Goal: Task Accomplishment & Management: Manage account settings

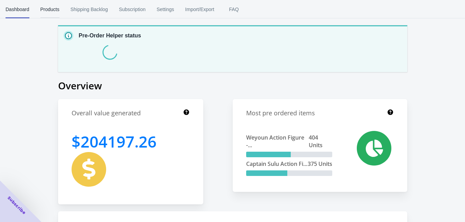
click at [55, 9] on span "Products" at bounding box center [49, 9] width 19 height 18
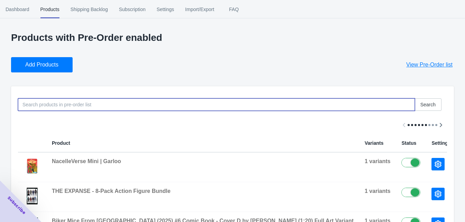
click at [120, 102] on input at bounding box center [216, 104] width 397 height 12
type input "sectaurs"
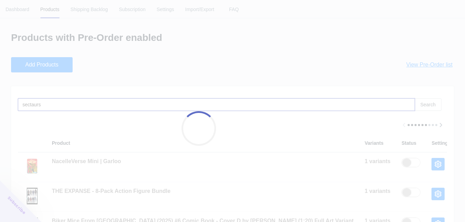
checkbox input "false"
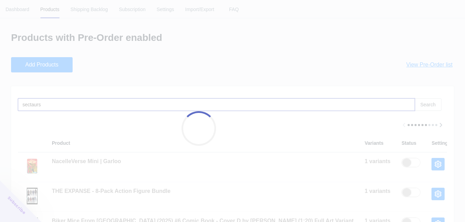
checkbox input "false"
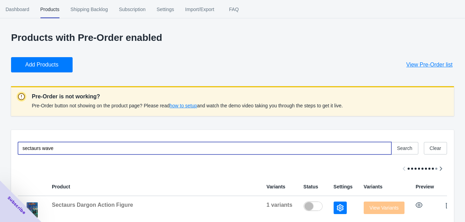
type input "sectaurs wave 2"
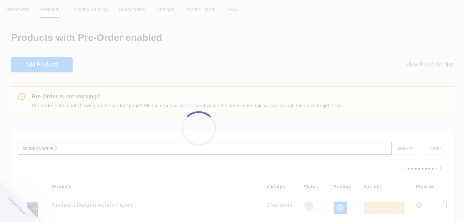
checkbox input "true"
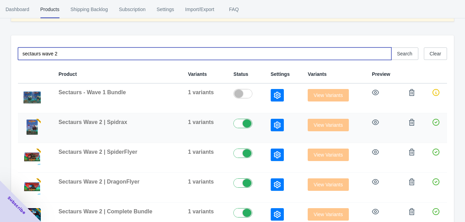
scroll to position [119, 0]
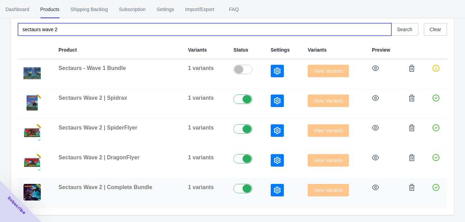
type input "sectaurs wave 2"
click at [274, 188] on icon "button" at bounding box center [277, 189] width 7 height 7
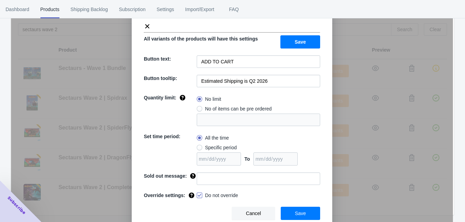
scroll to position [35, 0]
click at [198, 195] on span at bounding box center [200, 195] width 6 height 6
click at [198, 194] on input "Do not override" at bounding box center [198, 193] width 0 height 0
checkbox input "false"
click at [296, 213] on span "Save" at bounding box center [300, 213] width 11 height 6
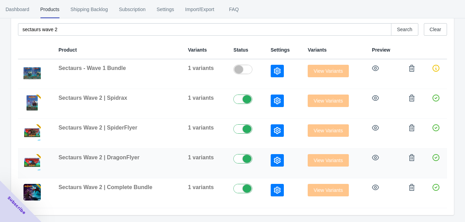
click at [276, 158] on icon "button" at bounding box center [277, 160] width 7 height 7
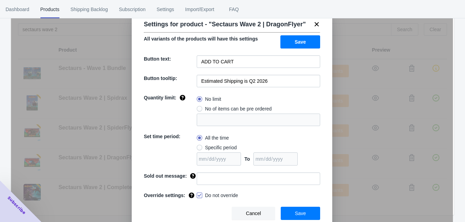
scroll to position [22, 0]
click at [199, 195] on span at bounding box center [200, 195] width 6 height 6
click at [198, 194] on input "Do not override" at bounding box center [198, 193] width 0 height 0
checkbox input "false"
click at [287, 210] on button "Save" at bounding box center [300, 212] width 39 height 13
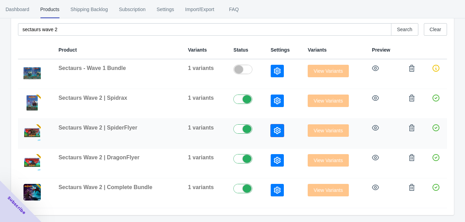
click at [274, 128] on icon "button" at bounding box center [277, 130] width 7 height 7
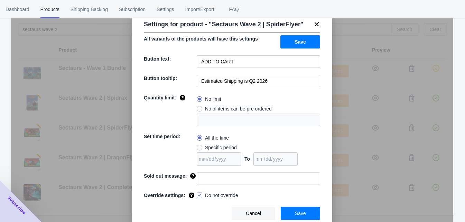
click at [191, 198] on div "Override settings:" at bounding box center [170, 195] width 53 height 8
click at [197, 197] on span at bounding box center [200, 195] width 6 height 6
click at [198, 194] on input "Do not override" at bounding box center [198, 193] width 0 height 0
checkbox input "false"
click at [297, 208] on button "Save" at bounding box center [300, 212] width 39 height 13
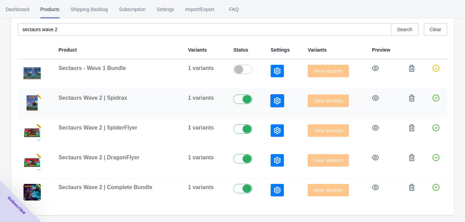
click at [274, 98] on icon "button" at bounding box center [277, 100] width 7 height 7
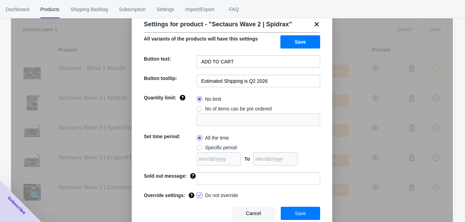
drag, startPoint x: 200, startPoint y: 194, endPoint x: 207, endPoint y: 195, distance: 6.6
click at [200, 194] on label "Do not override" at bounding box center [217, 194] width 41 height 7
click at [198, 194] on input "Do not override" at bounding box center [198, 193] width 0 height 0
checkbox input "false"
click at [298, 212] on span "Save" at bounding box center [300, 213] width 11 height 6
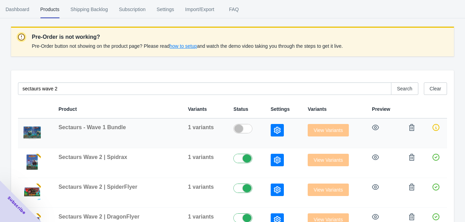
scroll to position [59, 0]
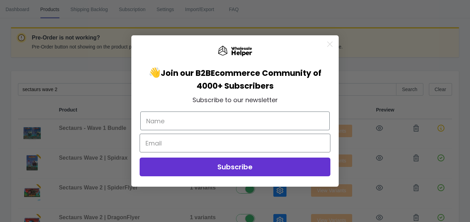
click at [328, 44] on circle "Close dialog" at bounding box center [329, 43] width 11 height 11
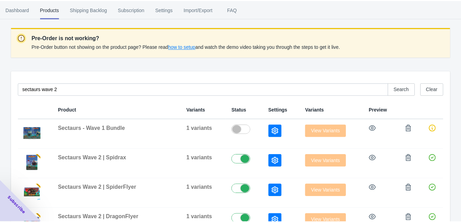
scroll to position [0, 0]
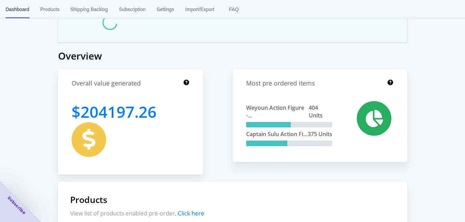
scroll to position [39, 0]
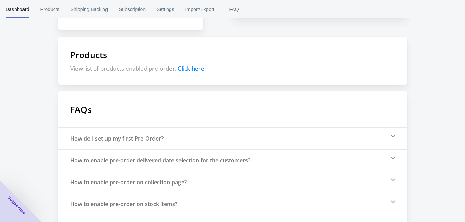
scroll to position [179, 0]
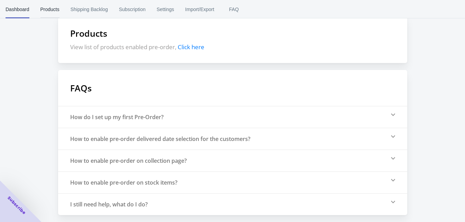
click at [51, 10] on span "Products" at bounding box center [49, 9] width 19 height 18
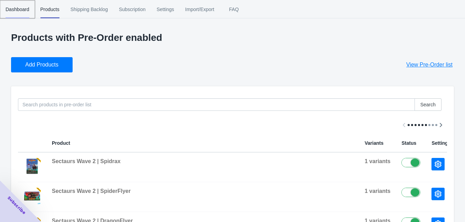
click at [11, 9] on span "Dashboard" at bounding box center [18, 9] width 24 height 18
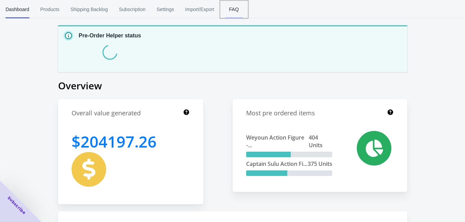
click at [243, 12] on span "FAQ" at bounding box center [233, 9] width 17 height 18
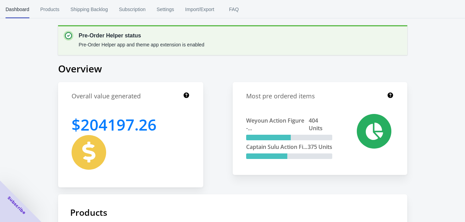
scroll to position [179, 0]
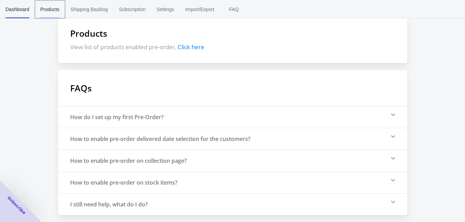
click at [52, 6] on span "Products" at bounding box center [49, 9] width 19 height 18
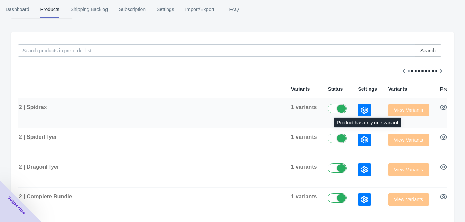
scroll to position [0, 74]
click at [388, 109] on span "View Variants" at bounding box center [408, 110] width 41 height 6
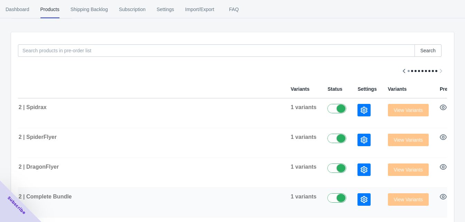
click at [388, 202] on div "View Variants" at bounding box center [408, 199] width 41 height 12
click at [357, 203] on button "button" at bounding box center [363, 199] width 13 height 12
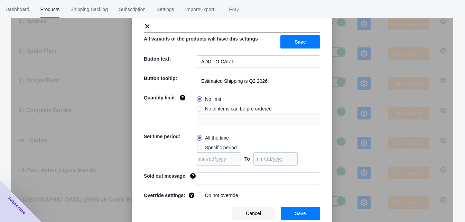
scroll to position [170, 0]
click at [249, 213] on span "Cancel" at bounding box center [253, 213] width 15 height 6
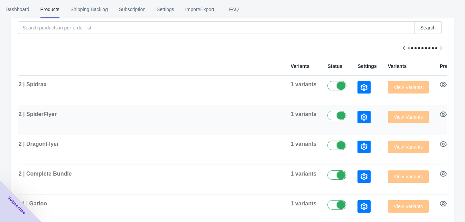
scroll to position [86, 0]
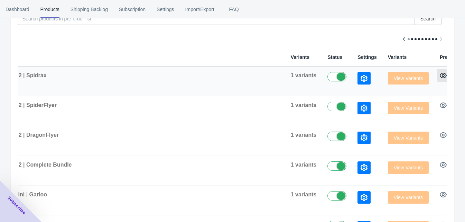
click at [440, 73] on icon "button" at bounding box center [443, 75] width 7 height 7
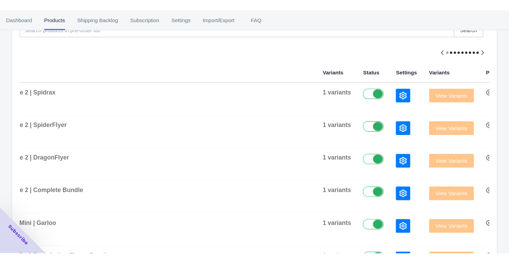
scroll to position [0, 26]
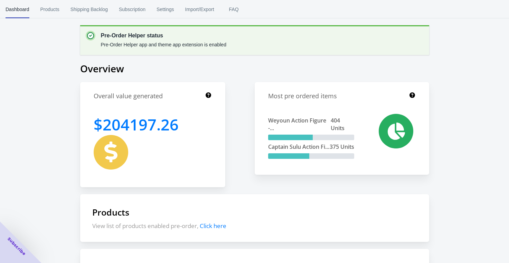
scroll to position [138, 0]
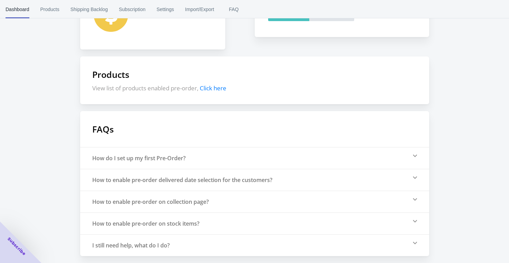
click at [212, 85] on span "Click here" at bounding box center [213, 88] width 27 height 8
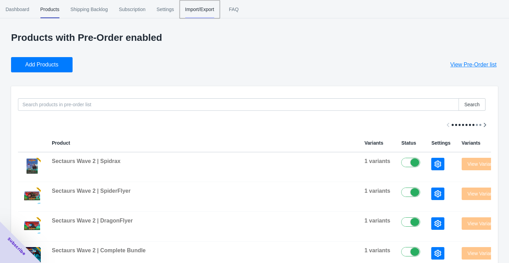
click at [198, 8] on span "Import/Export" at bounding box center [199, 9] width 29 height 18
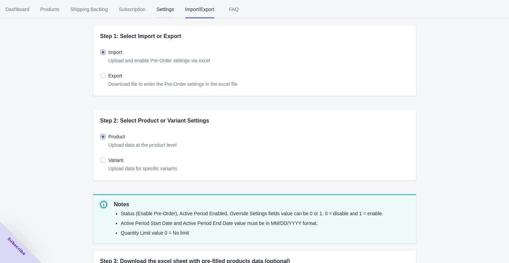
click at [180, 10] on button "Settings" at bounding box center [165, 9] width 29 height 18
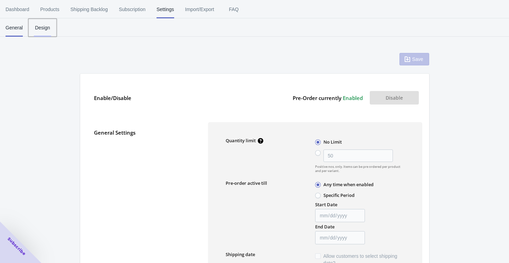
click at [36, 24] on span "Design" at bounding box center [42, 28] width 17 height 18
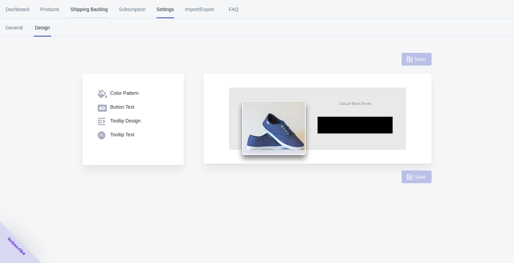
click at [91, 11] on span "Shipping Backlog" at bounding box center [89, 9] width 37 height 18
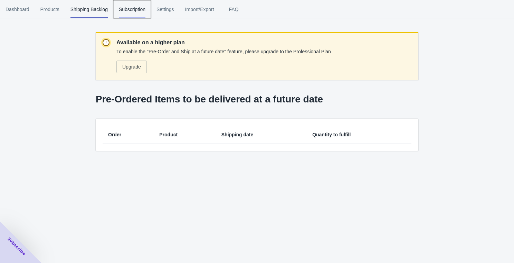
click at [132, 6] on span "Subscription" at bounding box center [132, 9] width 27 height 18
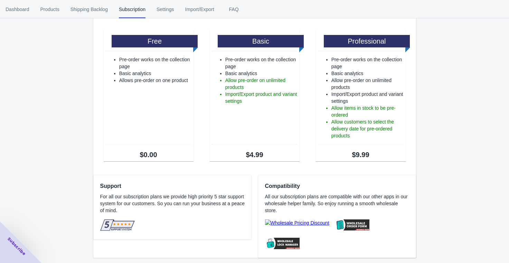
scroll to position [39, 0]
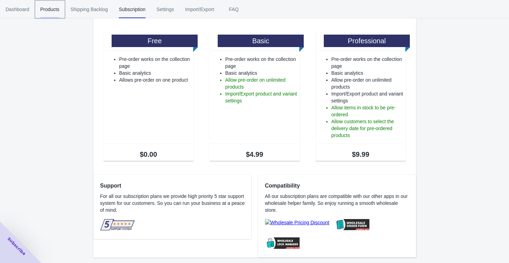
click at [55, 11] on span "Products" at bounding box center [49, 9] width 19 height 18
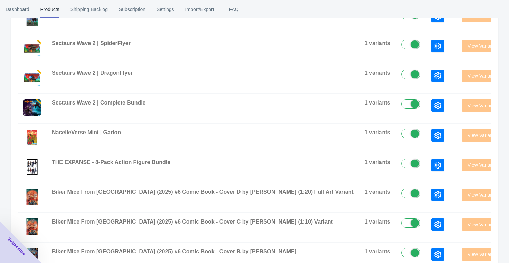
scroll to position [150, 0]
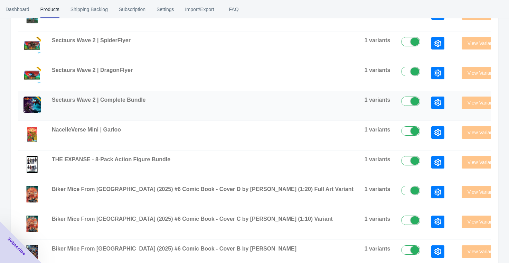
click at [401, 102] on label at bounding box center [412, 100] width 22 height 8
checkbox input "true"
click at [431, 106] on div at bounding box center [440, 102] width 19 height 12
click at [434, 102] on icon "button" at bounding box center [437, 102] width 7 height 7
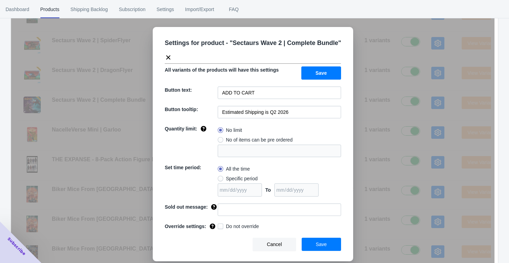
scroll to position [232, 0]
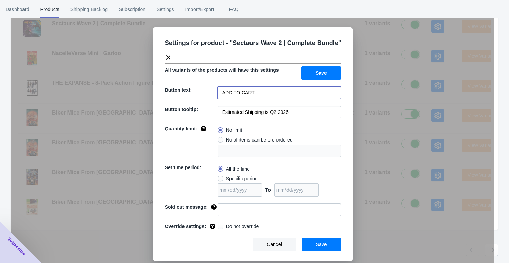
click at [280, 94] on input "ADD TO CART" at bounding box center [279, 92] width 123 height 12
click at [308, 114] on input "Estimated Shipping is Q2 2026" at bounding box center [279, 112] width 123 height 12
click at [216, 144] on div "Quantity limit:" at bounding box center [191, 141] width 53 height 32
click at [220, 140] on span at bounding box center [221, 140] width 6 height 6
click at [220, 138] on input "No of items can be pre ordered" at bounding box center [219, 138] width 0 height 0
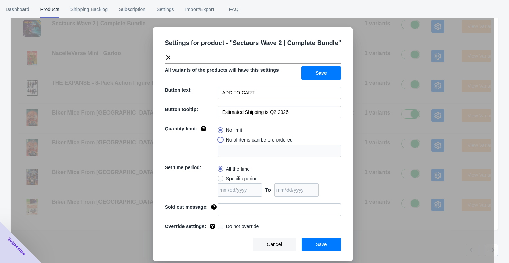
radio input "true"
type input "1"
click at [223, 129] on label "No limit" at bounding box center [230, 130] width 25 height 10
click at [220, 129] on input "No limit" at bounding box center [219, 128] width 0 height 0
radio input "true"
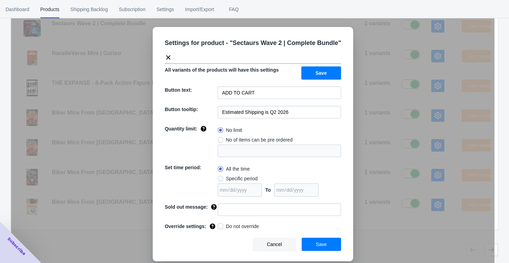
click at [223, 139] on span at bounding box center [221, 140] width 6 height 6
click at [220, 138] on input "No of items can be pre ordered" at bounding box center [219, 138] width 0 height 0
radio input "true"
click at [249, 155] on input "1" at bounding box center [279, 150] width 123 height 12
type input "10000000000"
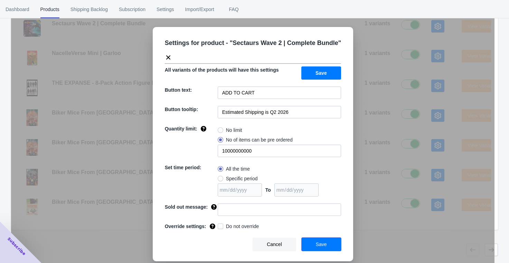
click at [320, 251] on button "Save" at bounding box center [321, 243] width 39 height 13
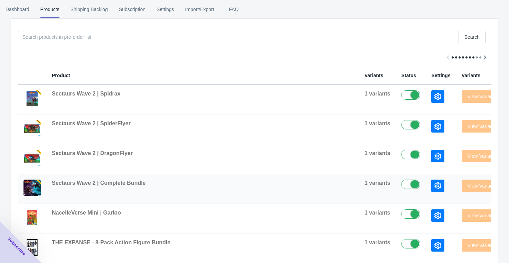
scroll to position [0, 0]
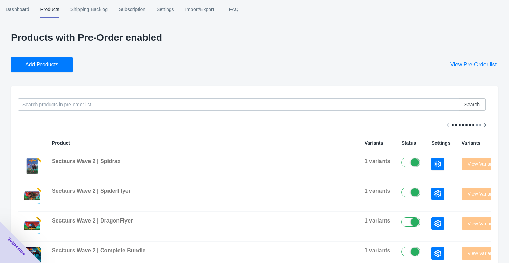
click at [272, 63] on div "Add Products View Pre-Order list" at bounding box center [252, 62] width 493 height 21
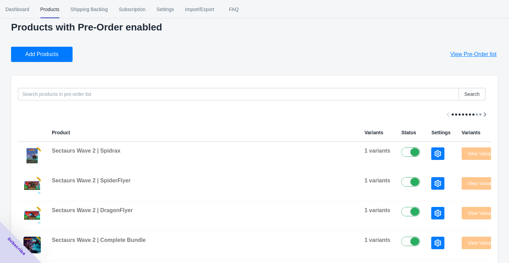
scroll to position [12, 0]
